Goal: Transaction & Acquisition: Subscribe to service/newsletter

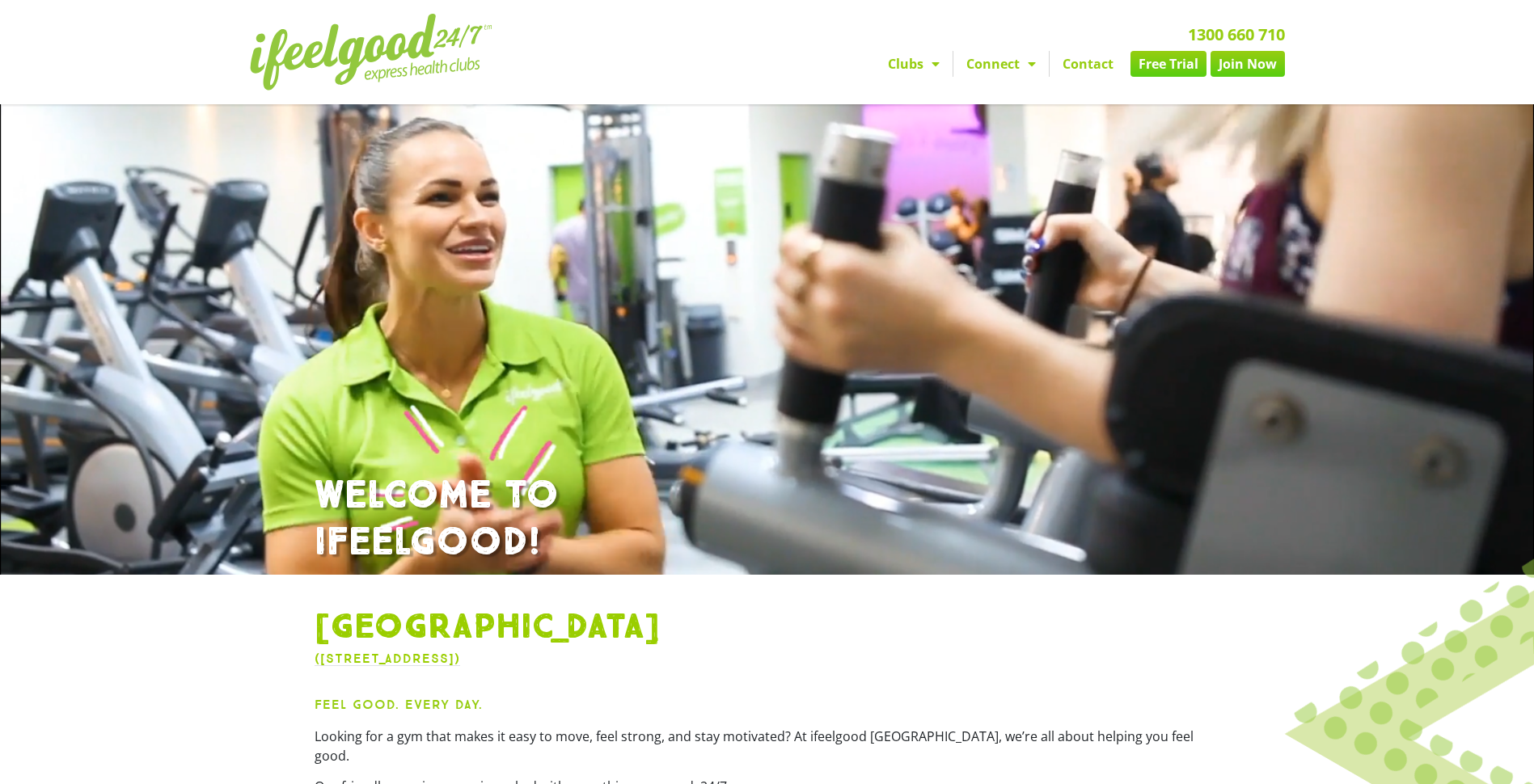
click at [1165, 60] on link "Free Trial" at bounding box center [1168, 64] width 76 height 26
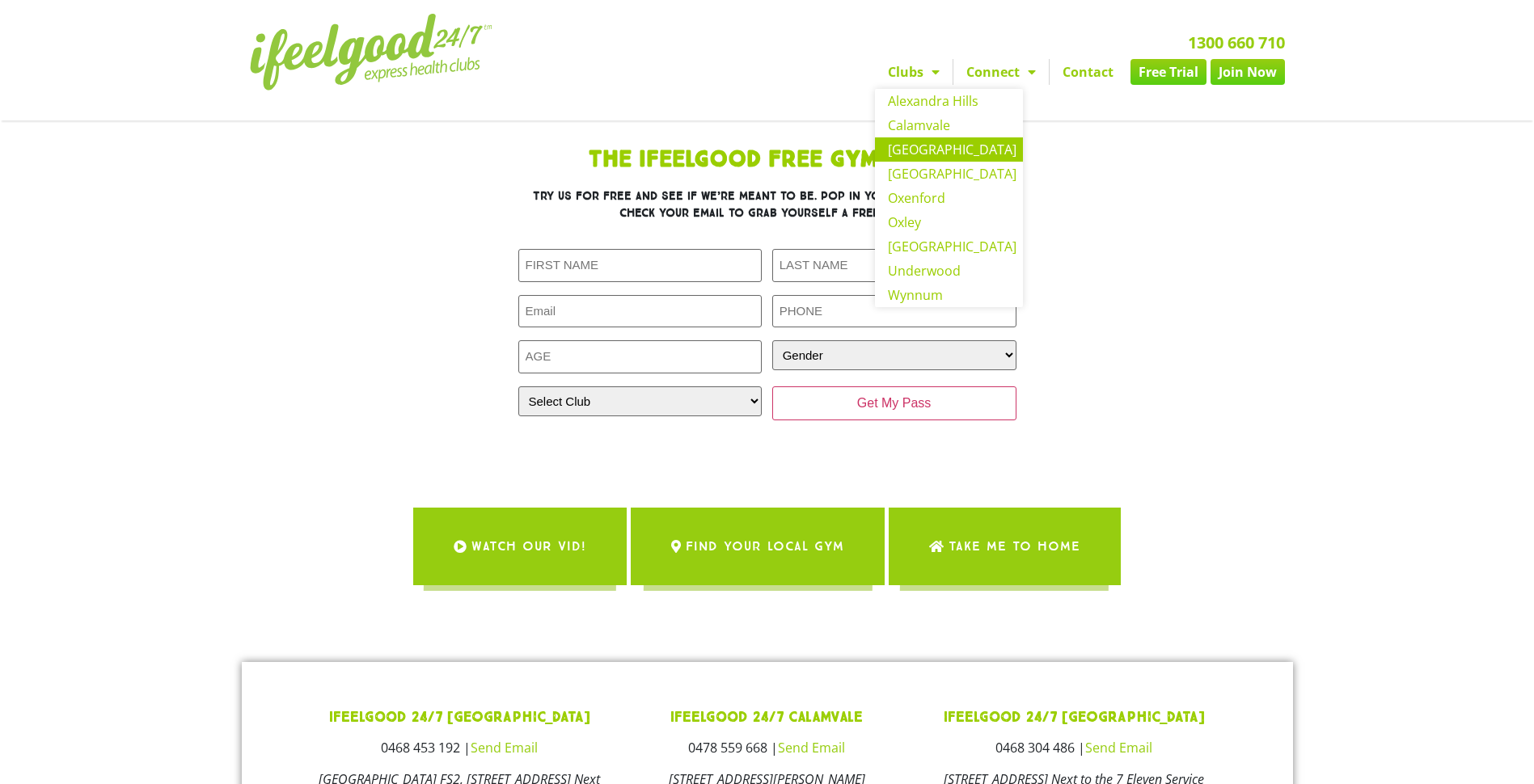
click at [918, 149] on link "[GEOGRAPHIC_DATA]" at bounding box center [949, 149] width 148 height 24
